Goal: Navigation & Orientation: Find specific page/section

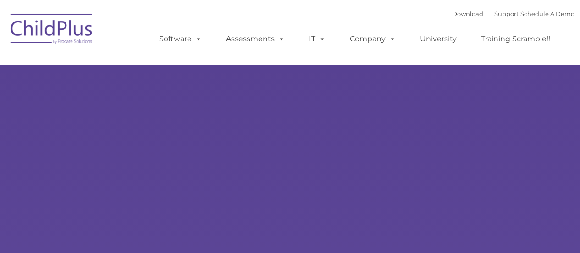
type input ""
select select "MEDIUM"
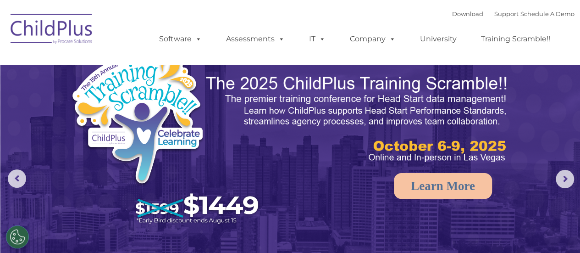
drag, startPoint x: 582, startPoint y: 45, endPoint x: 586, endPoint y: 11, distance: 34.7
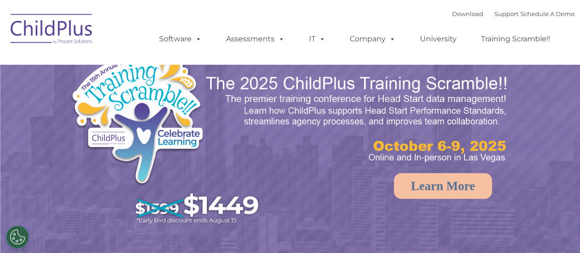
select select "MEDIUM"
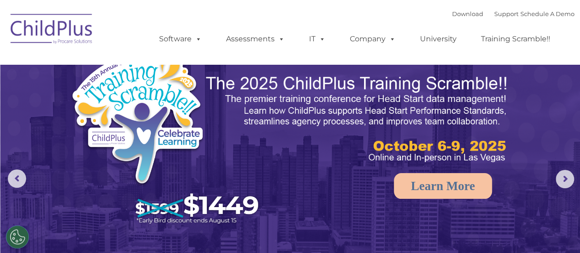
click at [24, 25] on img at bounding box center [52, 30] width 92 height 46
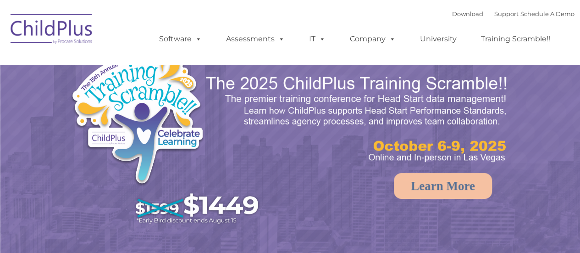
select select "MEDIUM"
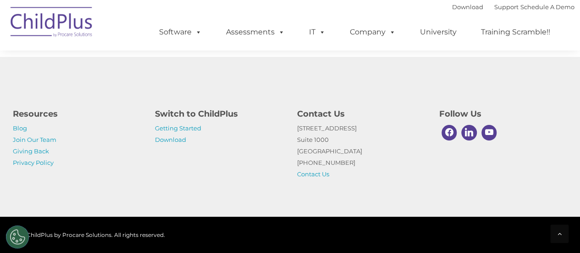
scroll to position [1132, 0]
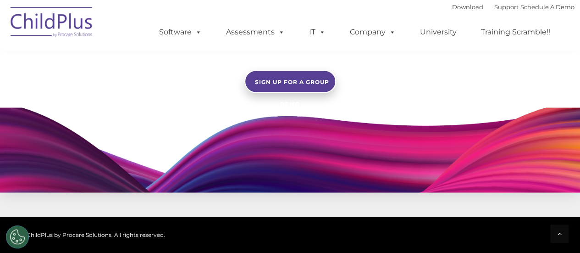
scroll to position [858, 0]
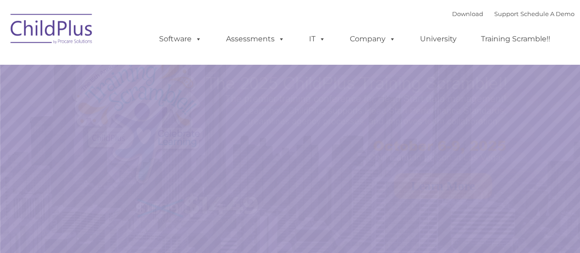
select select "MEDIUM"
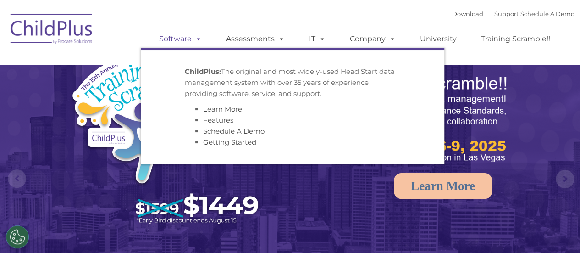
click at [202, 39] on span at bounding box center [197, 38] width 10 height 9
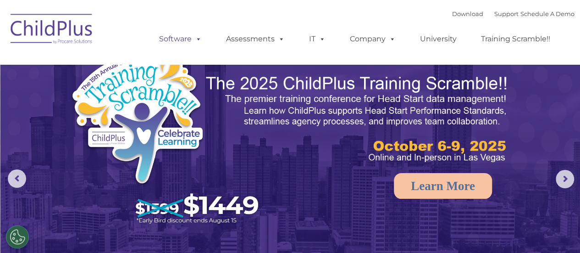
click at [202, 39] on span at bounding box center [197, 38] width 10 height 9
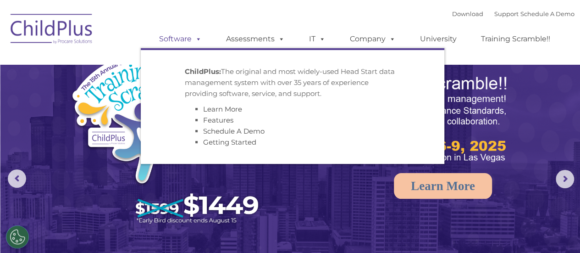
click at [202, 39] on span at bounding box center [197, 38] width 10 height 9
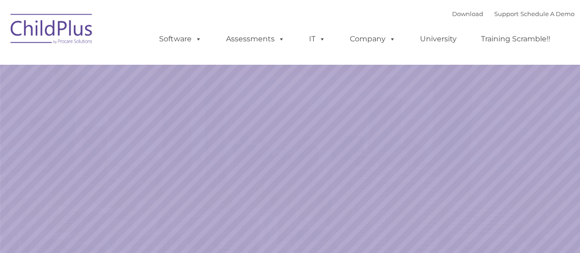
select select "MEDIUM"
